Goal: Information Seeking & Learning: Learn about a topic

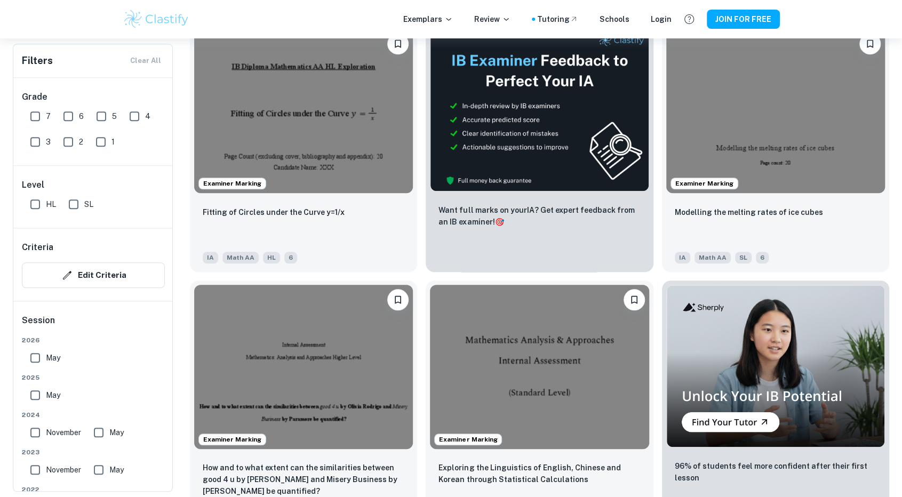
scroll to position [3244, 0]
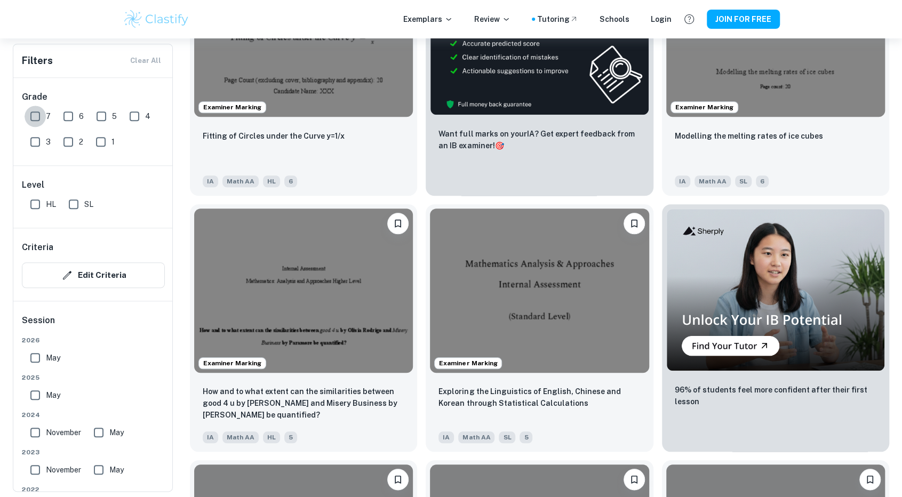
click at [36, 118] on input "7" at bounding box center [35, 116] width 21 height 21
checkbox input "true"
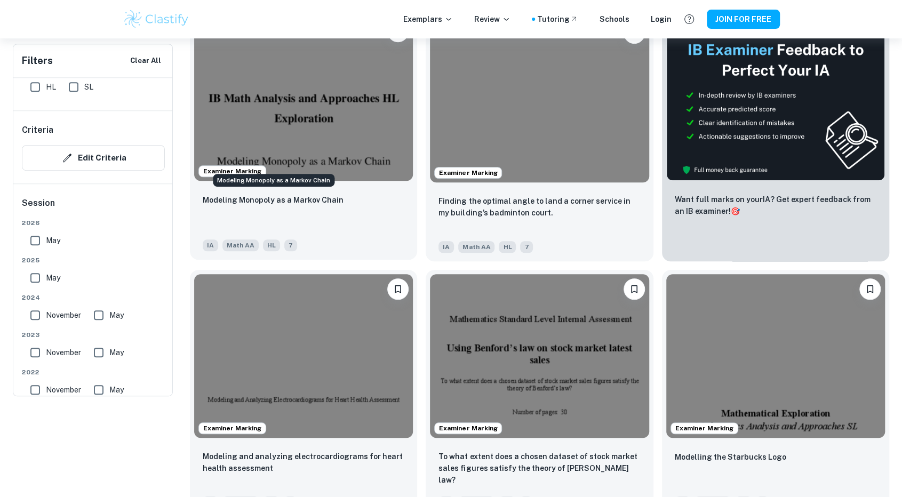
scroll to position [0, 0]
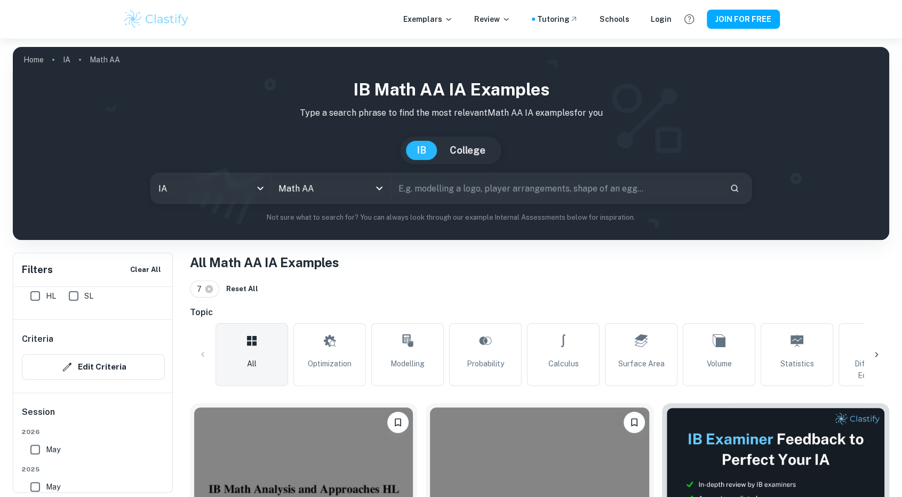
click at [435, 183] on input "text" at bounding box center [556, 188] width 330 height 30
type input "transportation"
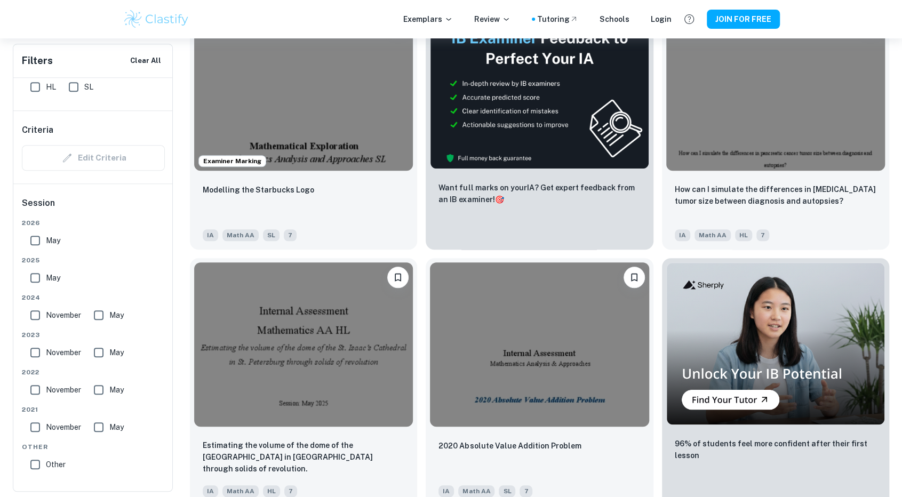
scroll to position [3218, 0]
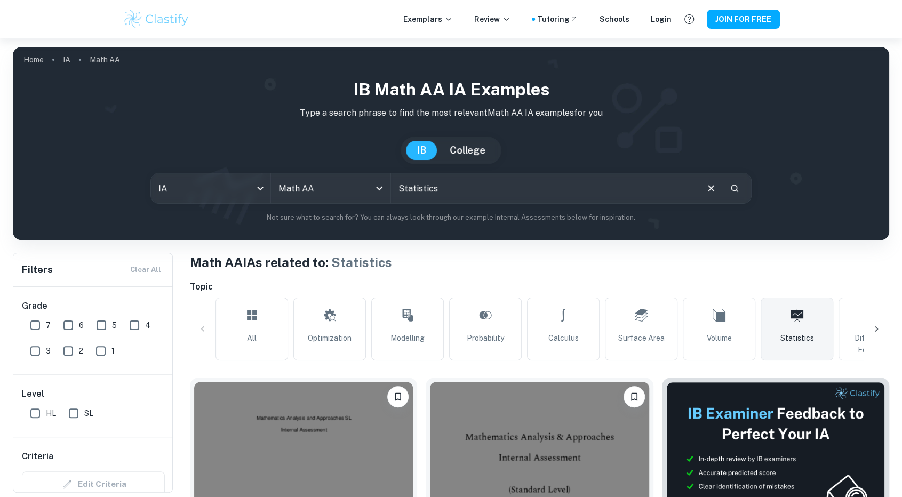
click at [460, 190] on input "Statistics" at bounding box center [544, 188] width 306 height 30
type input "public transportation"
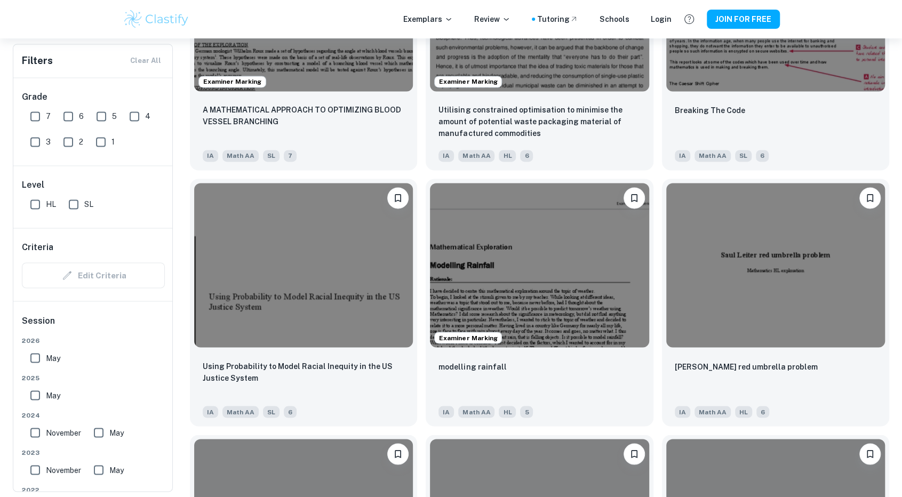
scroll to position [3779, 0]
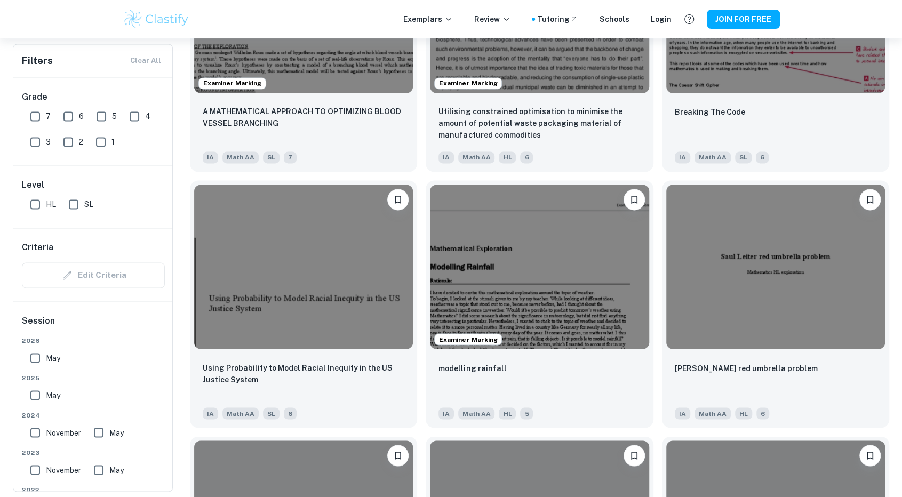
click at [547, 207] on img at bounding box center [539, 267] width 219 height 164
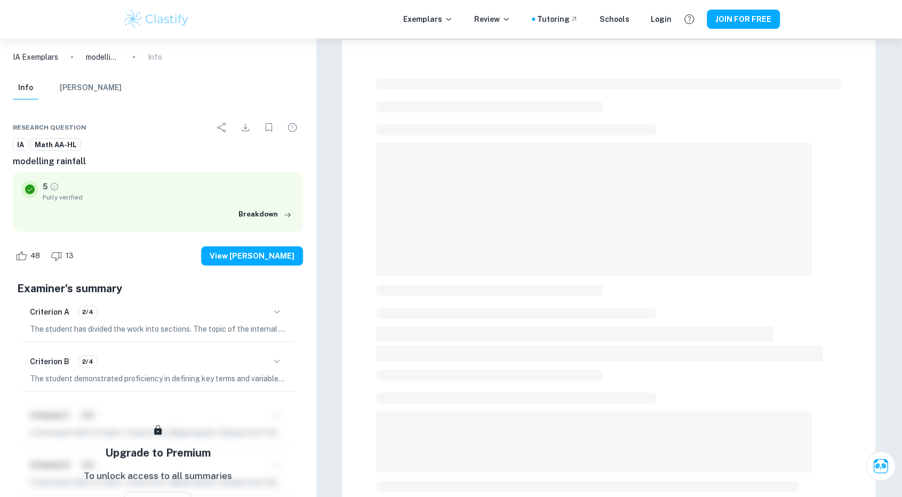
scroll to position [4, 0]
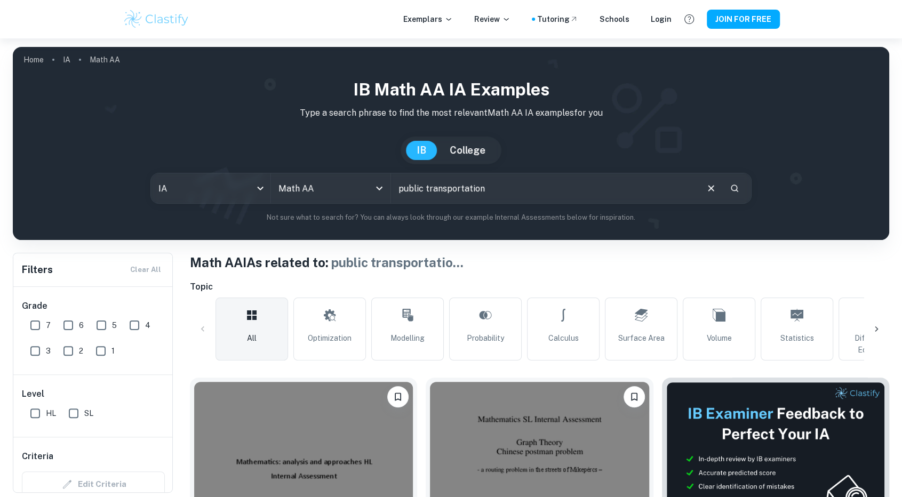
click at [527, 196] on input "public transportation" at bounding box center [544, 188] width 306 height 30
type input "train"
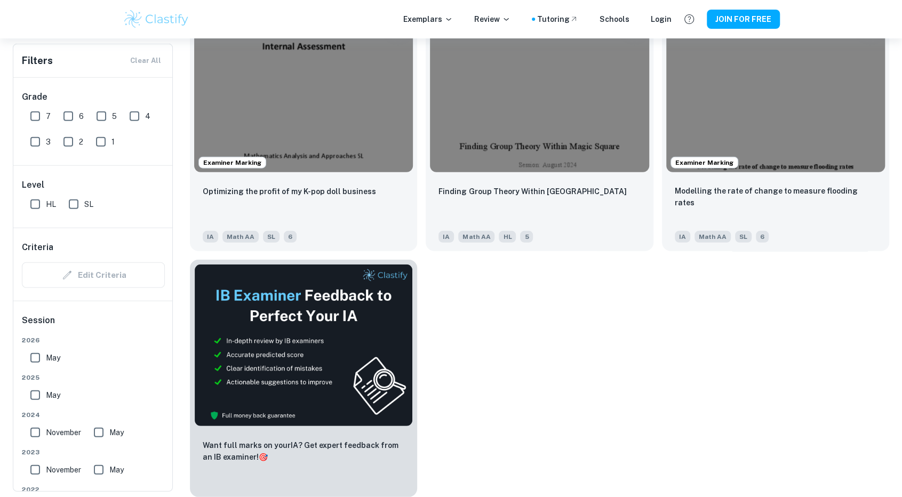
scroll to position [9859, 0]
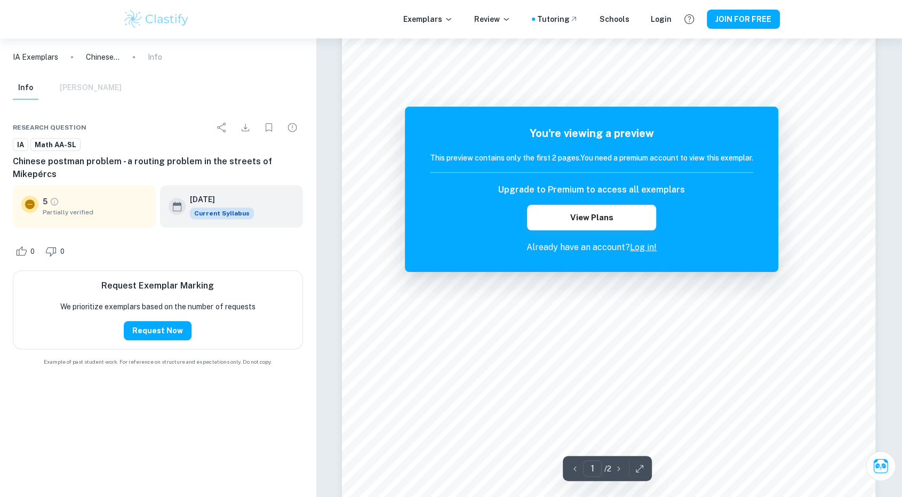
scroll to position [282, 0]
